Goal: Task Accomplishment & Management: Use online tool/utility

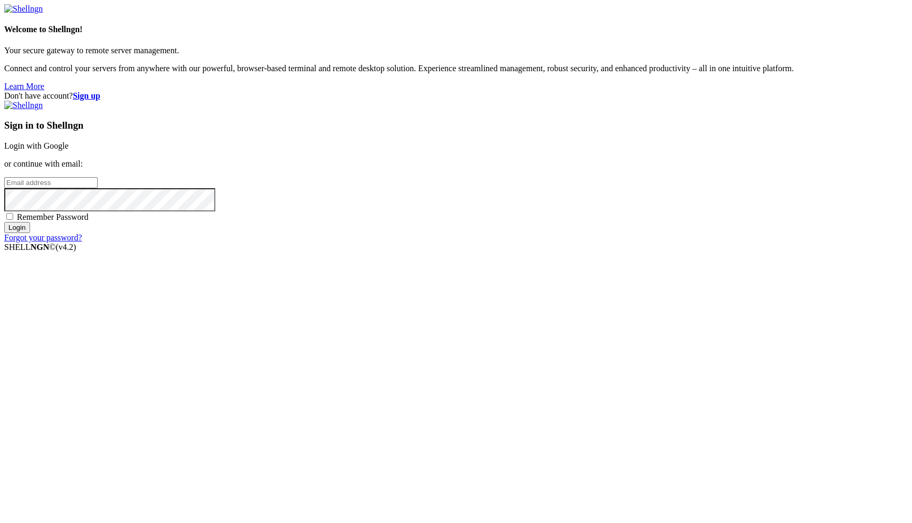
click at [69, 150] on link "Login with Google" at bounding box center [36, 145] width 64 height 9
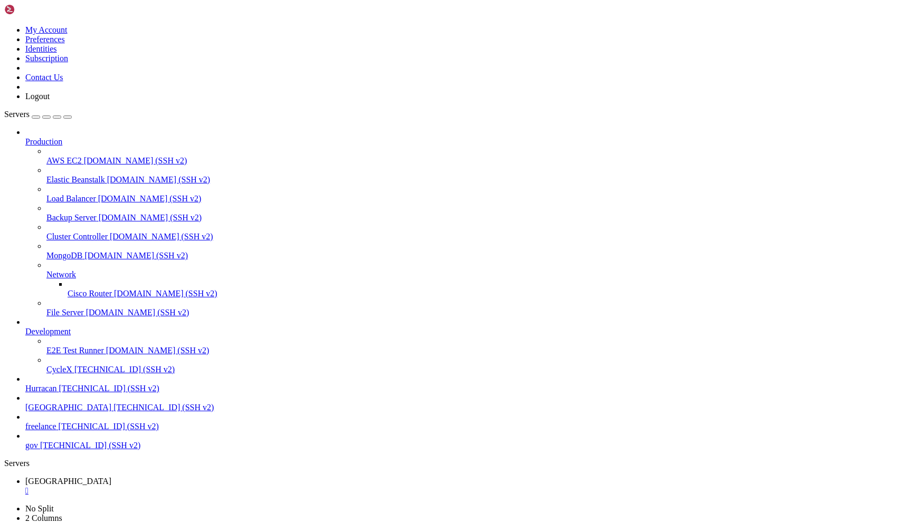
scroll to position [850, 0]
click at [181, 487] on div "" at bounding box center [466, 491] width 882 height 9
click at [107, 393] on span "[TECHNICAL_ID] (SSH v2)" at bounding box center [109, 388] width 100 height 9
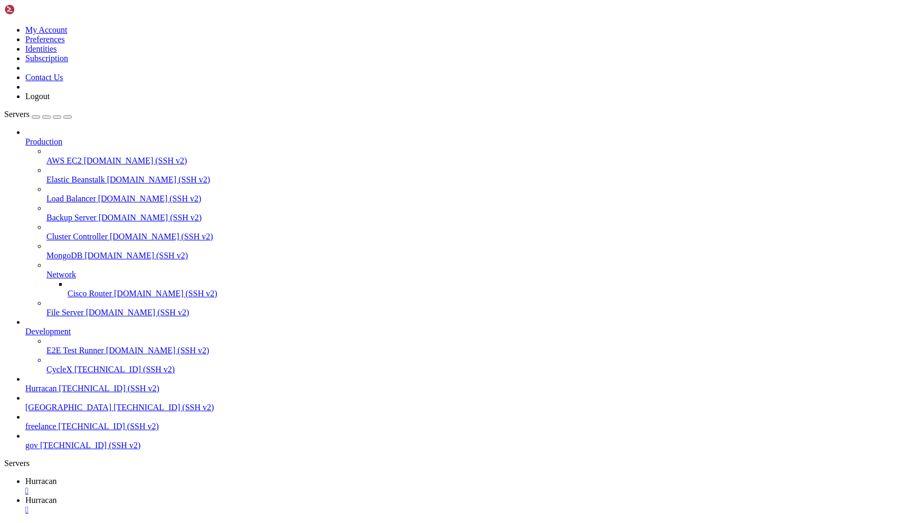
scroll to position [0, 0]
type input "/home/admin/shops/melissa"
drag, startPoint x: 326, startPoint y: 35, endPoint x: 202, endPoint y: 22, distance: 124.8
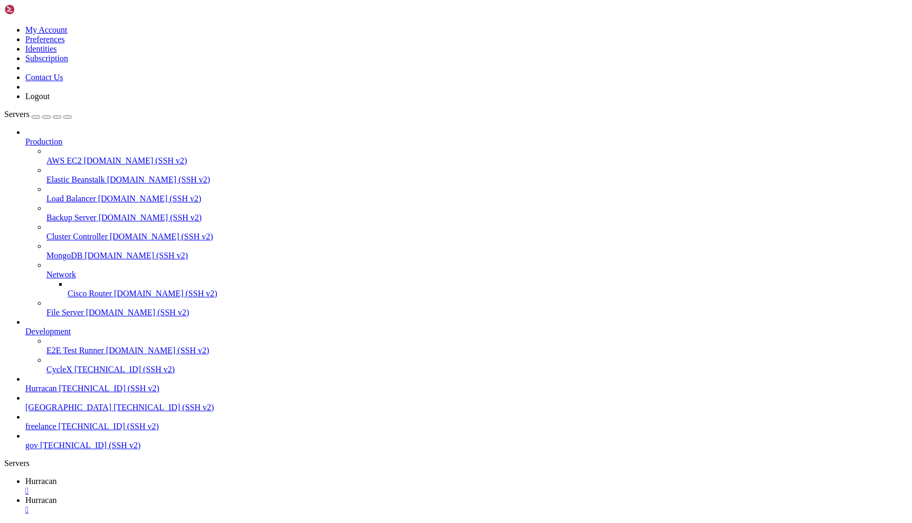
click at [155, 477] on link "Hurracan " at bounding box center [466, 486] width 882 height 19
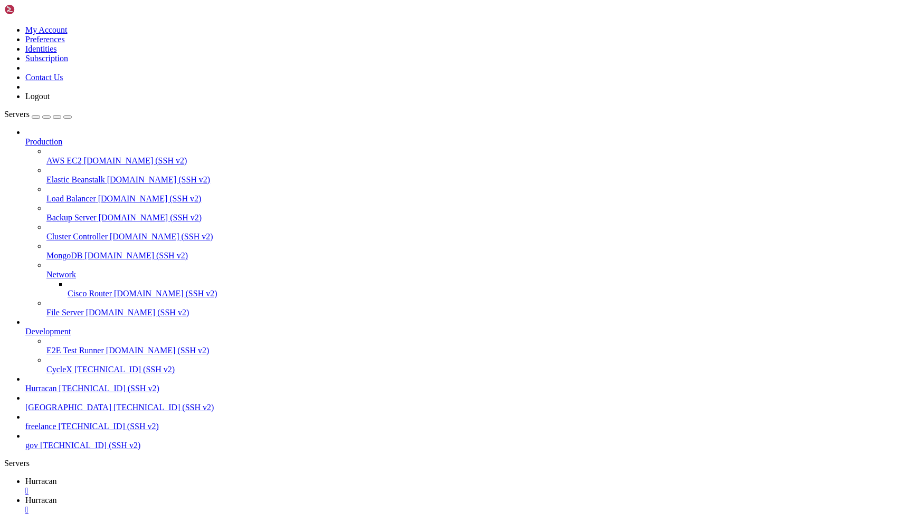
drag, startPoint x: 214, startPoint y: 853, endPoint x: 227, endPoint y: 854, distance: 12.8
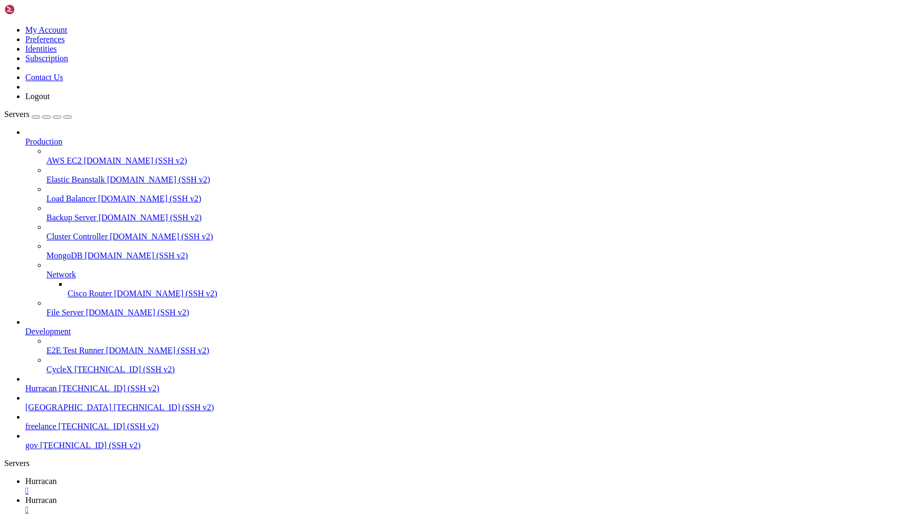
scroll to position [8, 0]
click at [57, 496] on span "Hurracan" at bounding box center [41, 500] width 32 height 9
drag, startPoint x: 269, startPoint y: 42, endPoint x: 156, endPoint y: 31, distance: 114.0
click at [171, 477] on link "Hurracan " at bounding box center [466, 486] width 882 height 19
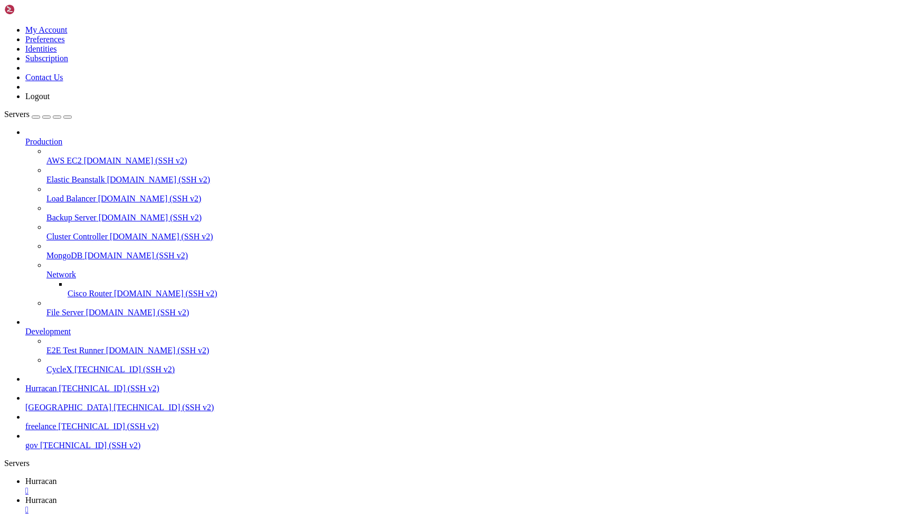
scroll to position [354, 0]
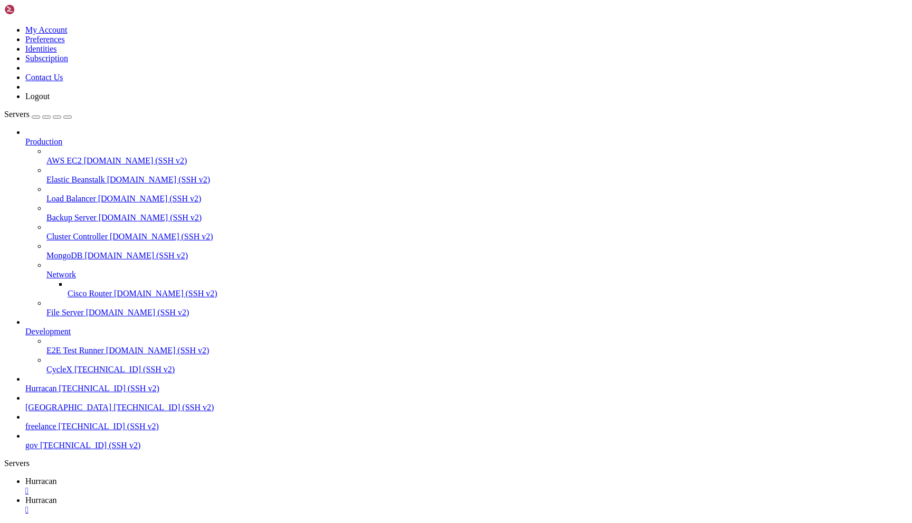
scroll to position [428, 0]
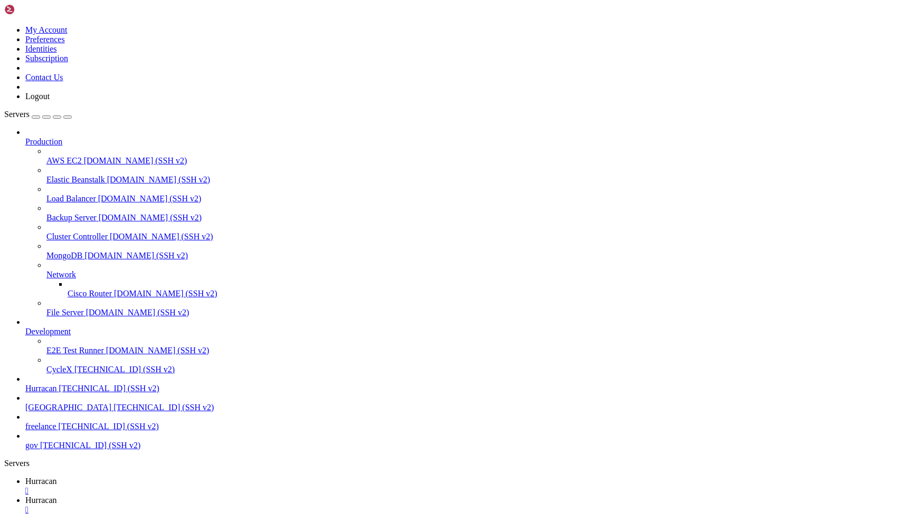
scroll to position [985, 0]
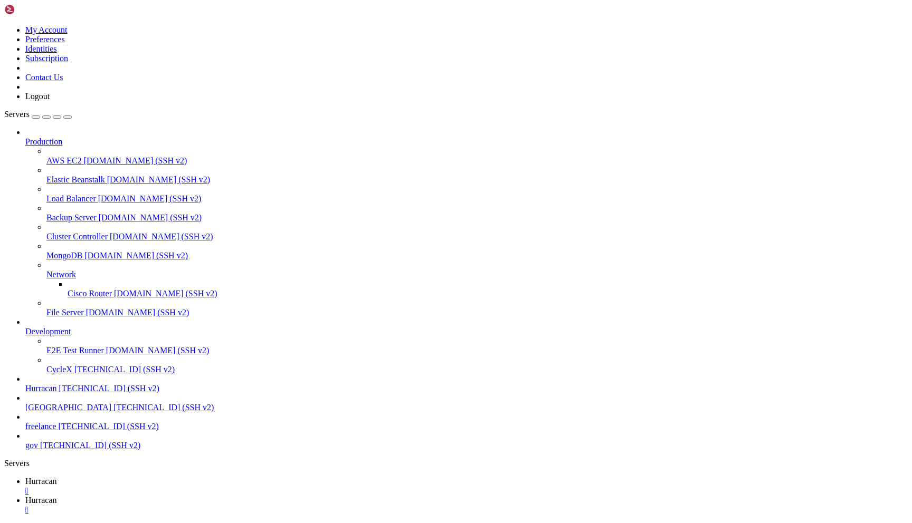
scroll to position [5694, 0]
drag, startPoint x: 59, startPoint y: 899, endPoint x: 88, endPoint y: 900, distance: 29.6
copy span "ADMIN_ID"
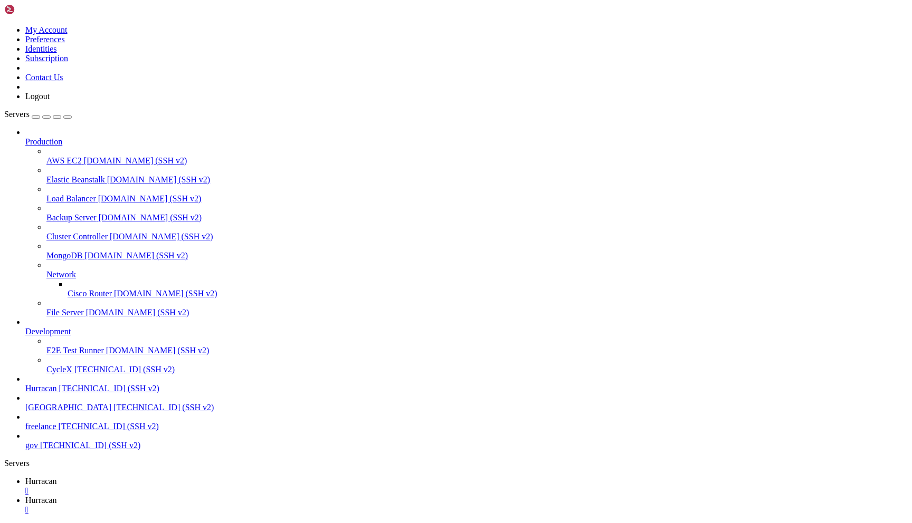
scroll to position [12780, 0]
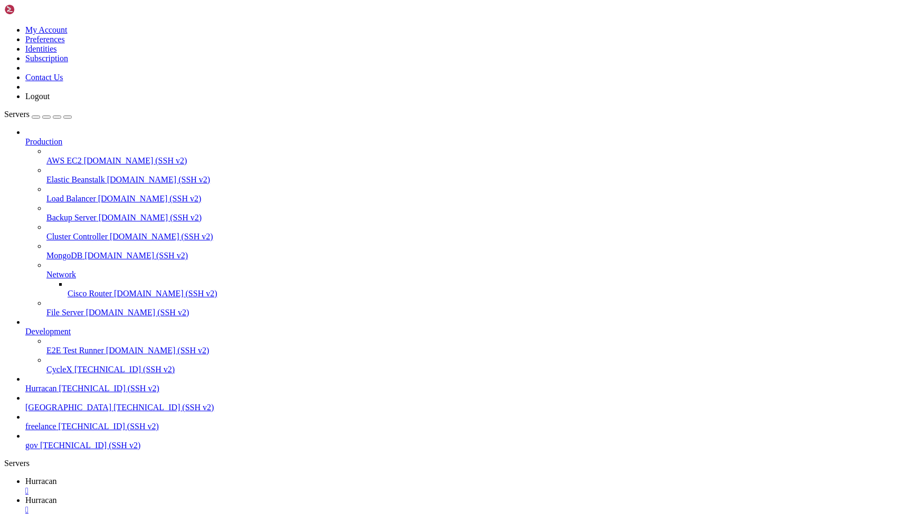
drag, startPoint x: 190, startPoint y: 970, endPoint x: 209, endPoint y: 977, distance: 19.7
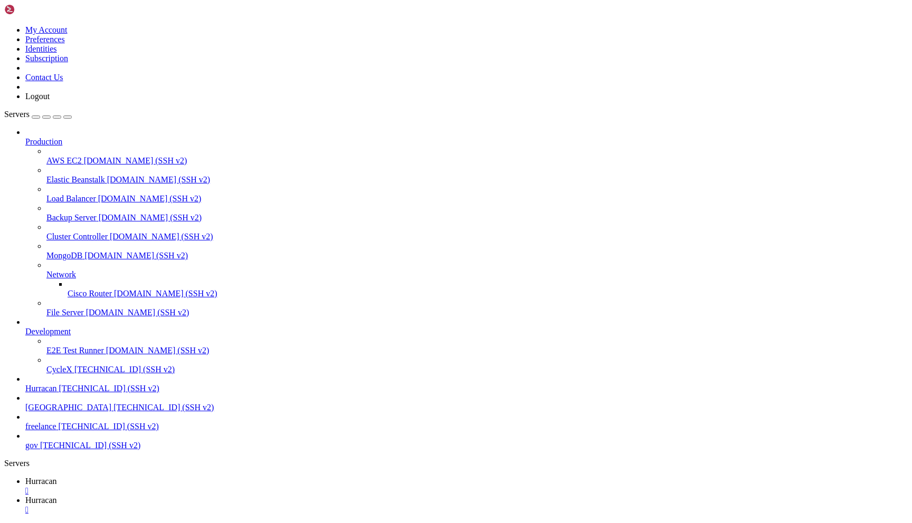
drag, startPoint x: 213, startPoint y: 981, endPoint x: 197, endPoint y: 971, distance: 18.7
drag, startPoint x: 189, startPoint y: 969, endPoint x: 194, endPoint y: 971, distance: 5.5
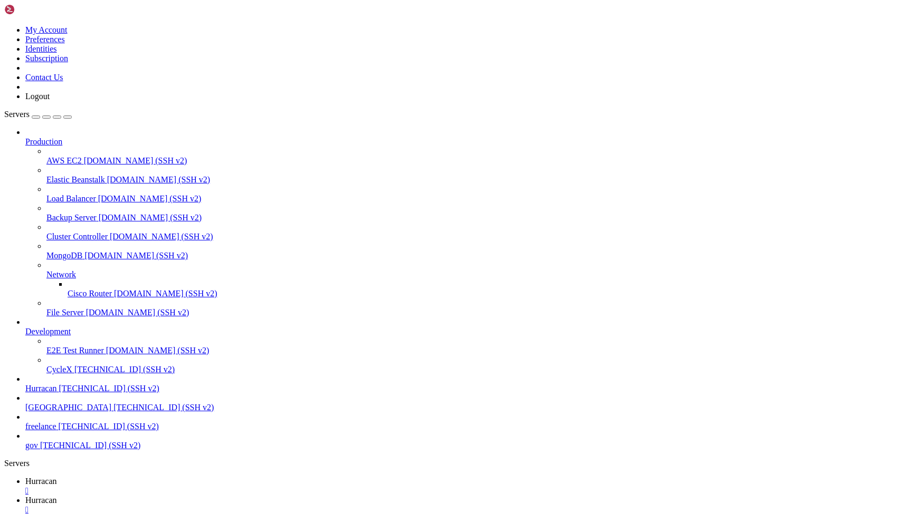
drag, startPoint x: 189, startPoint y: 971, endPoint x: 195, endPoint y: 972, distance: 5.9
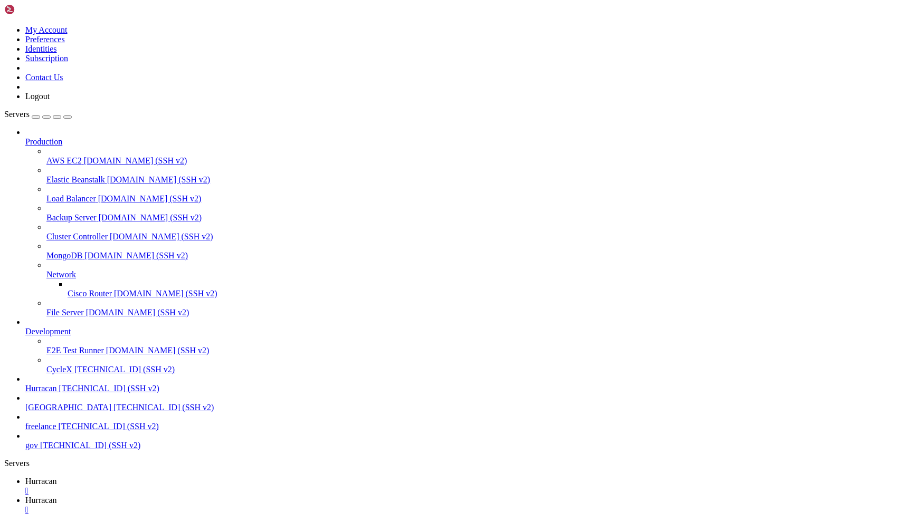
scroll to position [14593, 0]
drag, startPoint x: 191, startPoint y: 973, endPoint x: 204, endPoint y: 976, distance: 13.6
drag, startPoint x: 224, startPoint y: 985, endPoint x: 207, endPoint y: 977, distance: 18.6
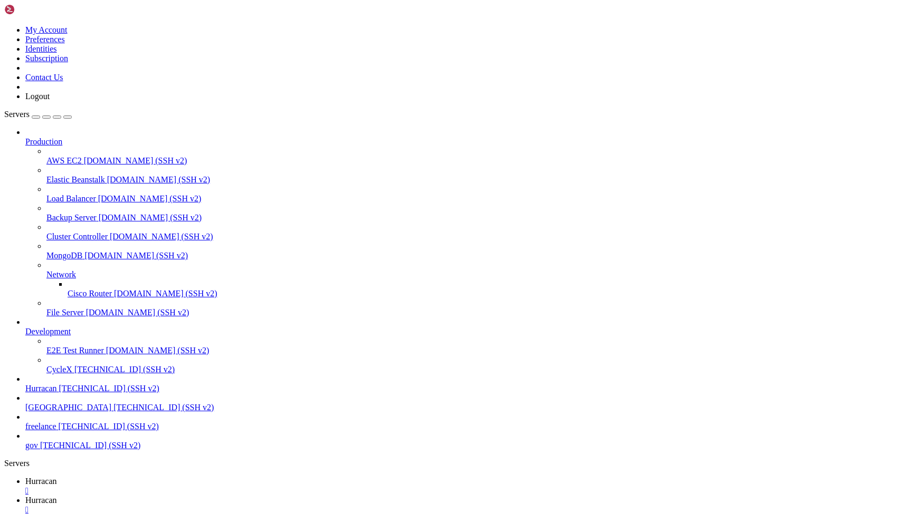
drag, startPoint x: 217, startPoint y: 981, endPoint x: 210, endPoint y: 979, distance: 7.8
drag, startPoint x: 220, startPoint y: 984, endPoint x: 211, endPoint y: 980, distance: 9.7
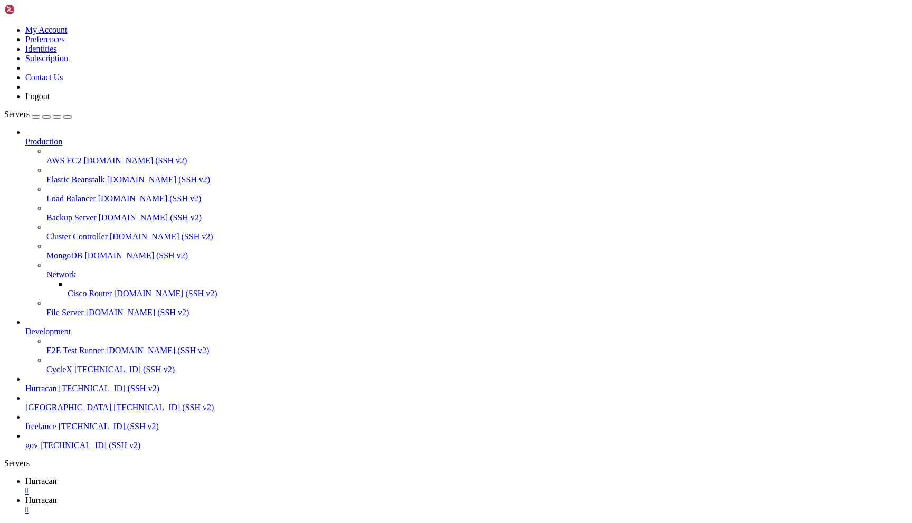
drag, startPoint x: 223, startPoint y: 987, endPoint x: 215, endPoint y: 981, distance: 10.0
drag, startPoint x: 213, startPoint y: 989, endPoint x: 213, endPoint y: 969, distance: 20.1
drag, startPoint x: 213, startPoint y: 969, endPoint x: 218, endPoint y: 976, distance: 8.6
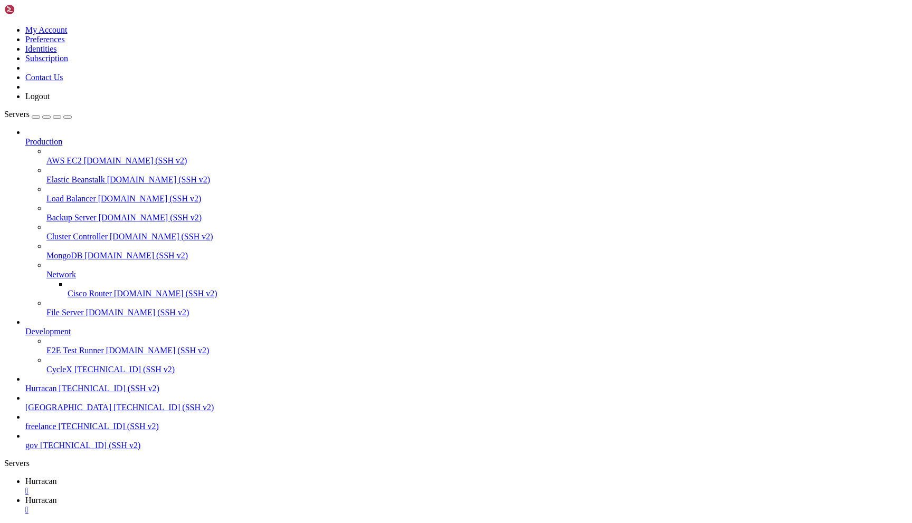
drag, startPoint x: 218, startPoint y: 976, endPoint x: 221, endPoint y: 983, distance: 7.3
drag, startPoint x: 215, startPoint y: 979, endPoint x: 205, endPoint y: 977, distance: 10.2
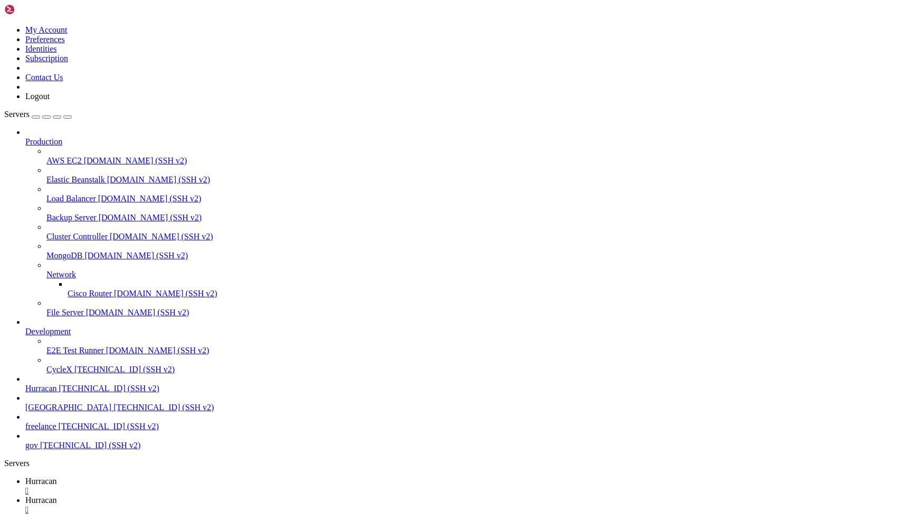
drag, startPoint x: 205, startPoint y: 977, endPoint x: 207, endPoint y: 969, distance: 8.1
drag, startPoint x: 212, startPoint y: 973, endPoint x: 194, endPoint y: 968, distance: 19.1
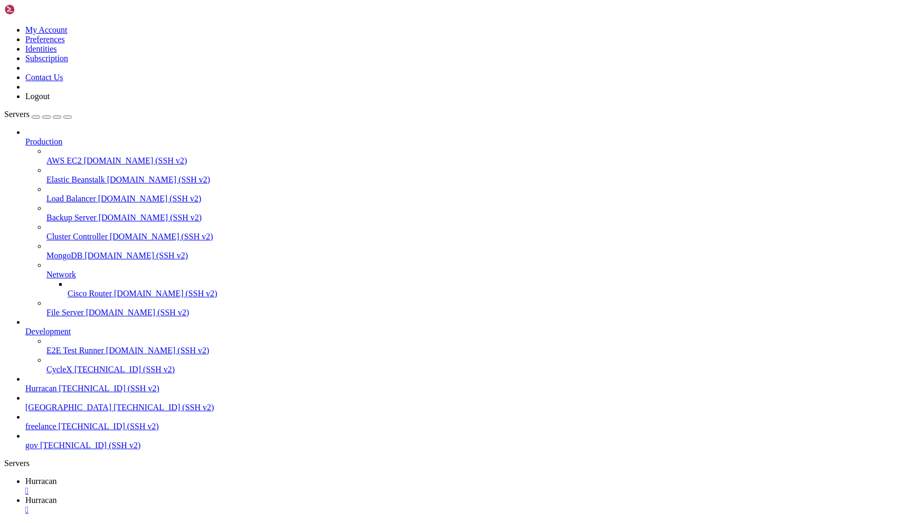
drag, startPoint x: 194, startPoint y: 968, endPoint x: 196, endPoint y: 978, distance: 10.9
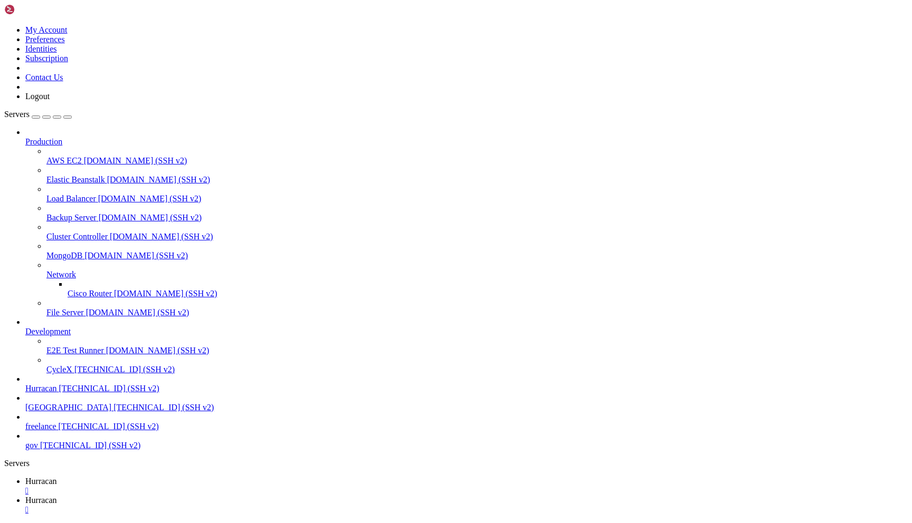
scroll to position [33693, 0]
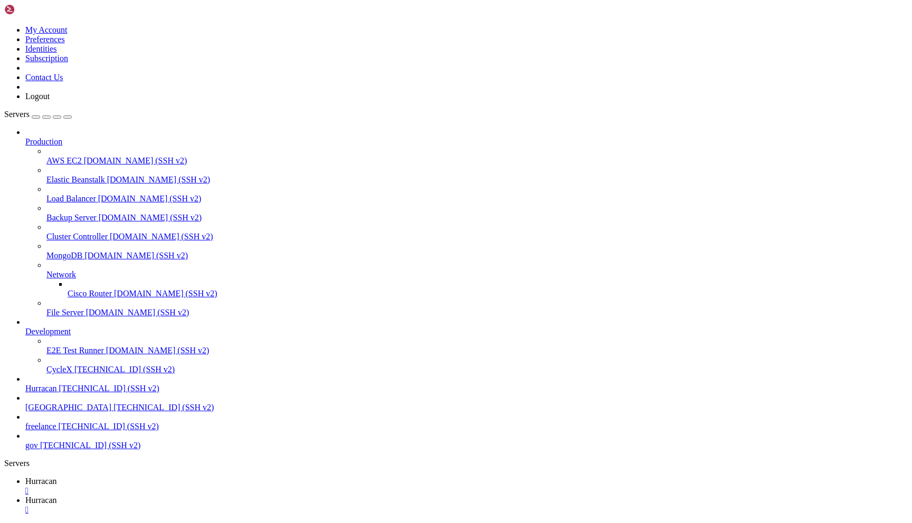
scroll to position [35341, 0]
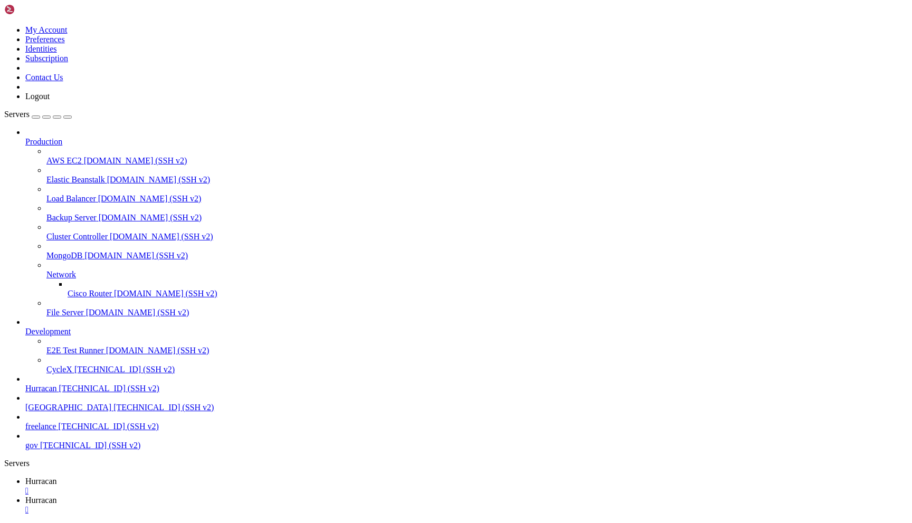
click at [57, 496] on span "Hurracan" at bounding box center [41, 500] width 32 height 9
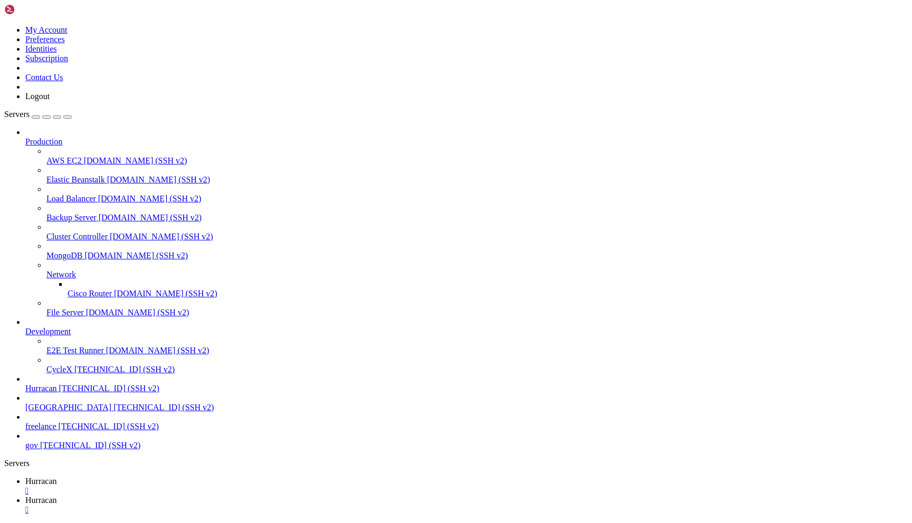
type input "/home/admin/fintech"
drag, startPoint x: 268, startPoint y: 39, endPoint x: 187, endPoint y: -20, distance: 99.9
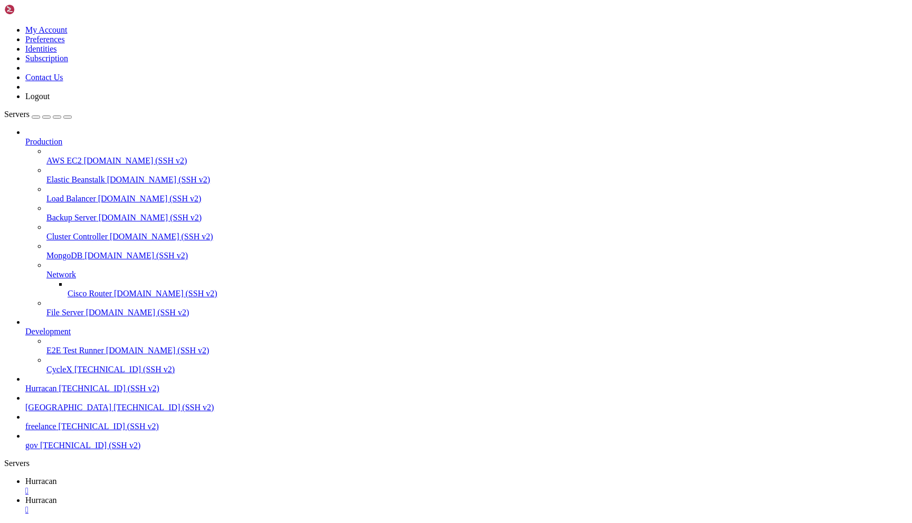
click at [57, 477] on span "Hurracan" at bounding box center [41, 481] width 32 height 9
click at [192, 487] on div "" at bounding box center [466, 491] width 882 height 9
click at [98, 393] on span "[TECHNICAL_ID] (SSH v2)" at bounding box center [109, 388] width 100 height 9
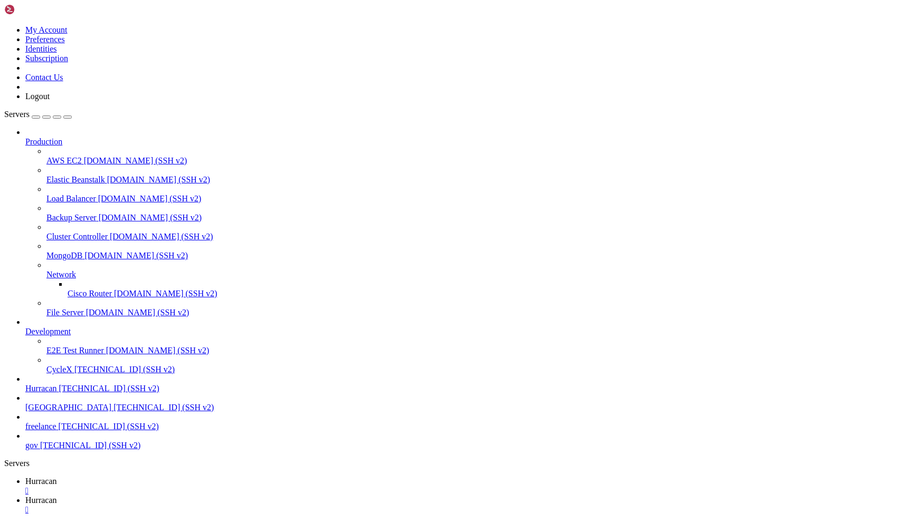
scroll to position [2618, 0]
